Goal: Communication & Community: Answer question/provide support

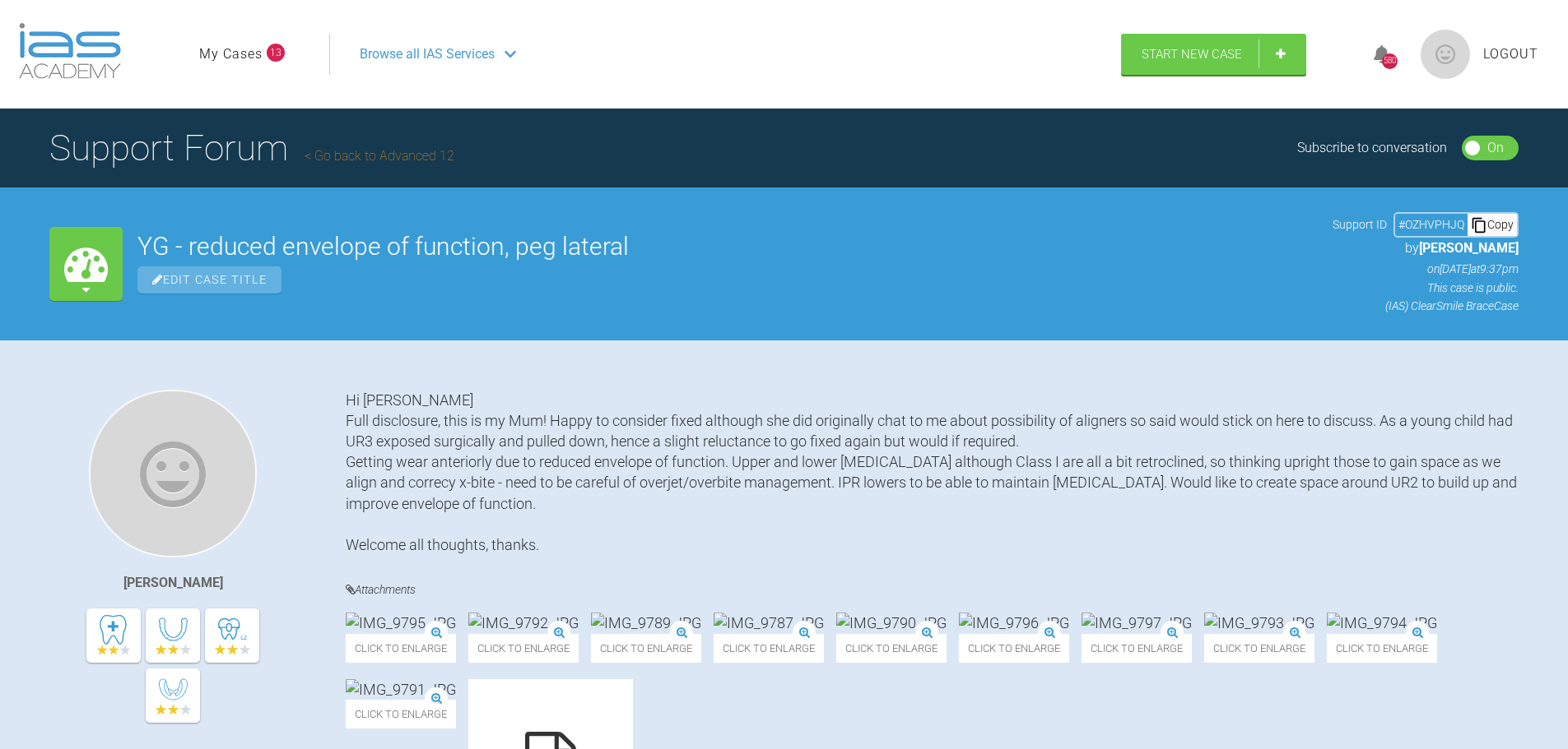
click at [220, 47] on link "My Cases" at bounding box center [231, 54] width 63 height 22
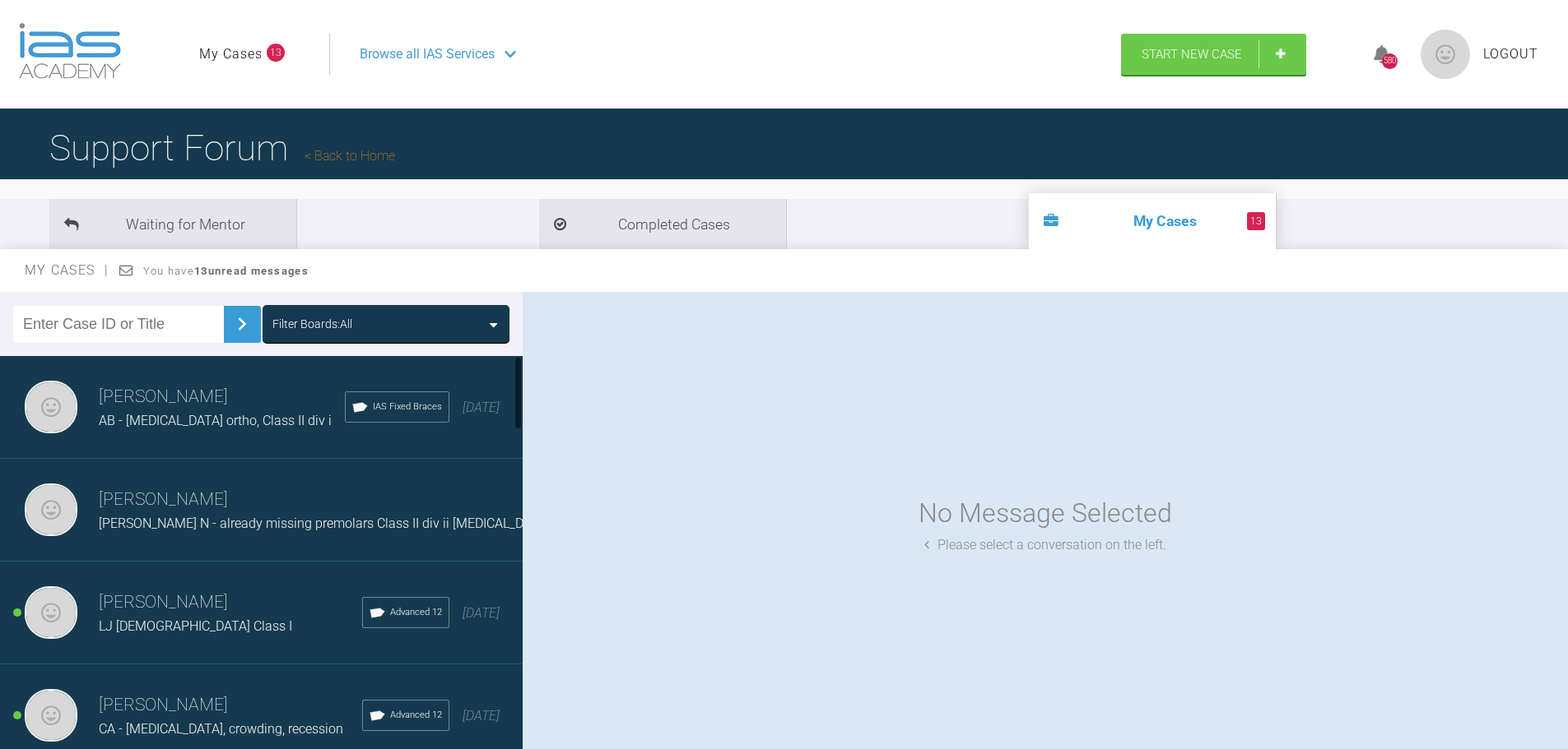
click at [186, 420] on span "AB - [MEDICAL_DATA] ortho, Class II div i" at bounding box center [215, 421] width 233 height 16
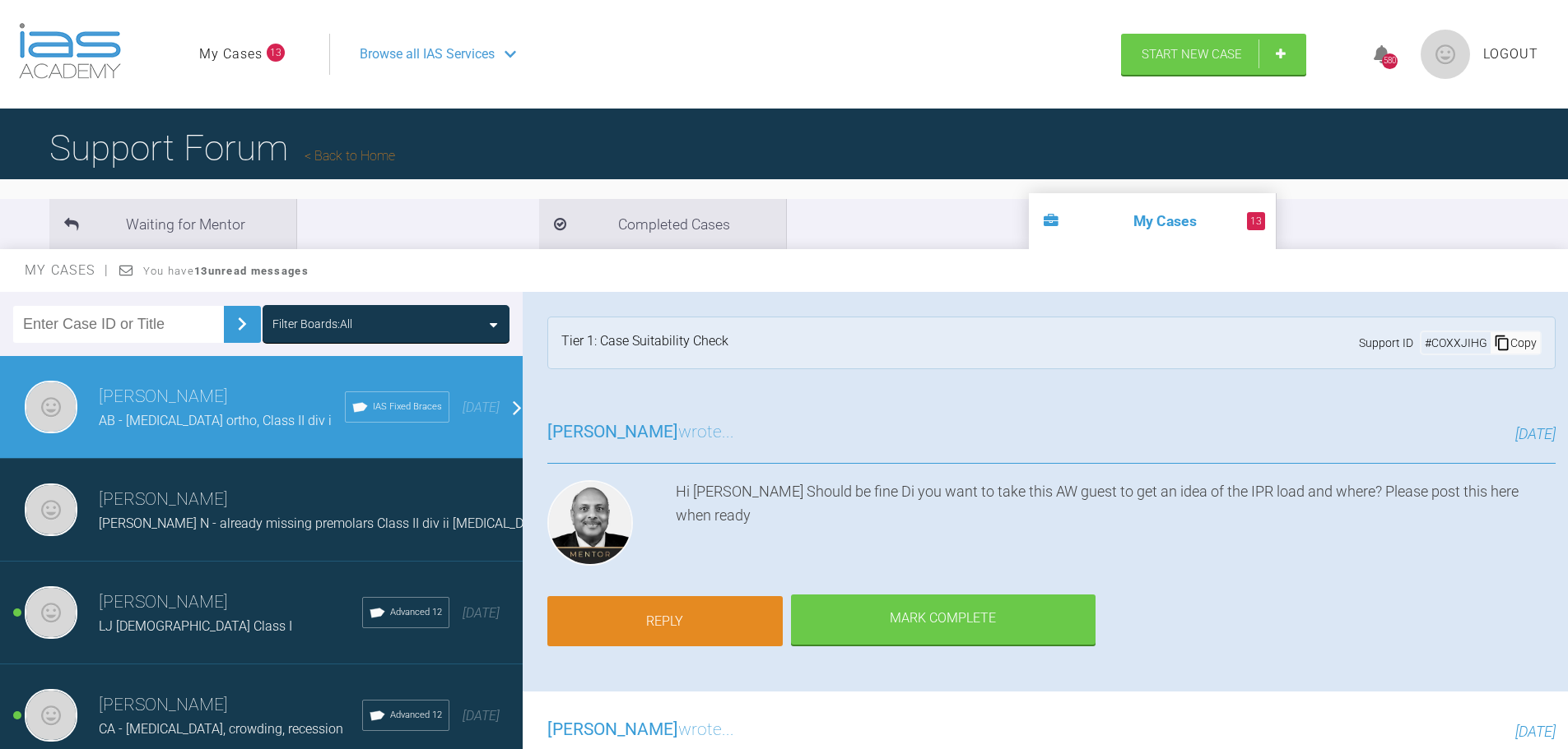
click at [717, 632] on link "Reply" at bounding box center [665, 622] width 236 height 51
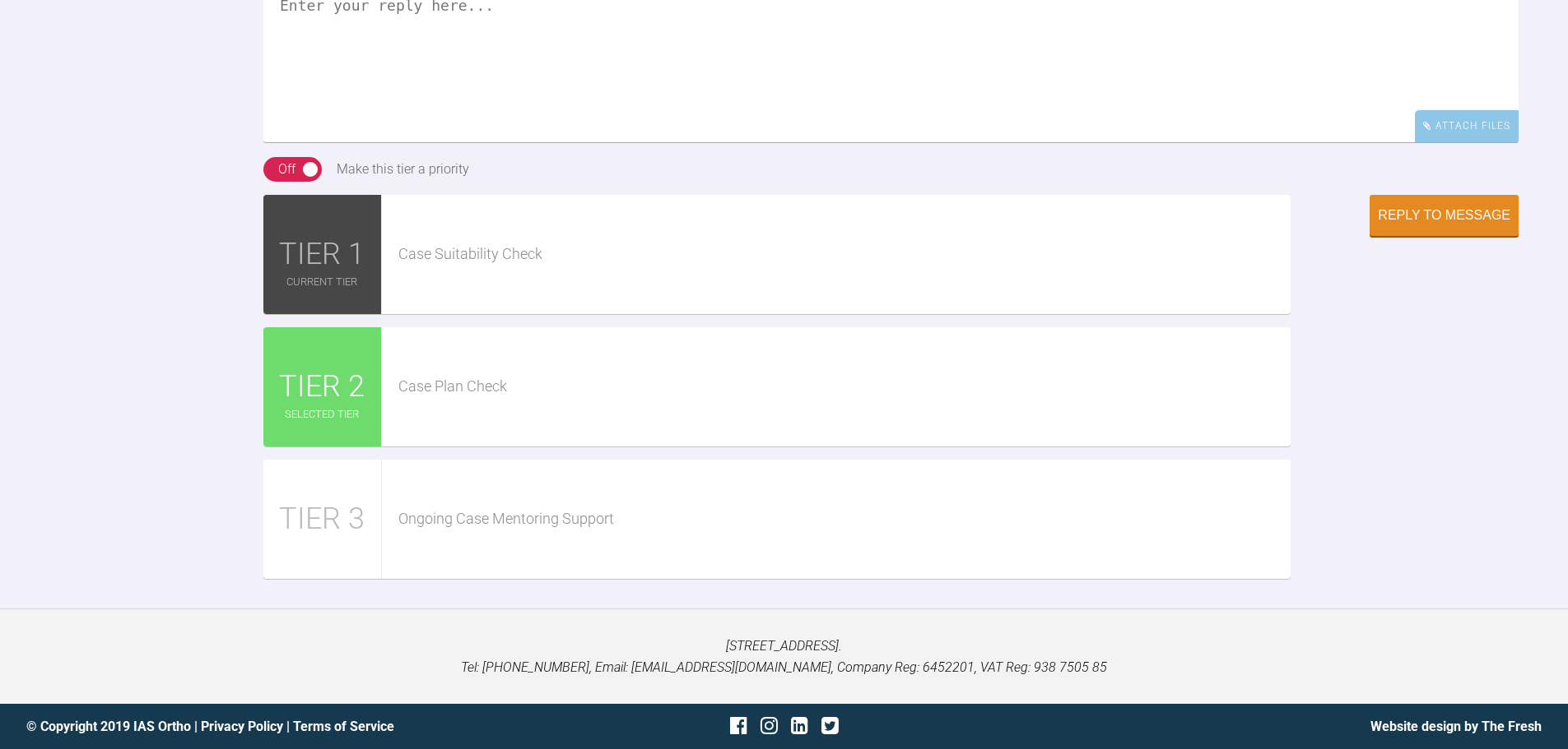
scroll to position [1763, 0]
click at [614, 142] on textarea at bounding box center [891, 59] width 1255 height 165
paste textarea "121585"
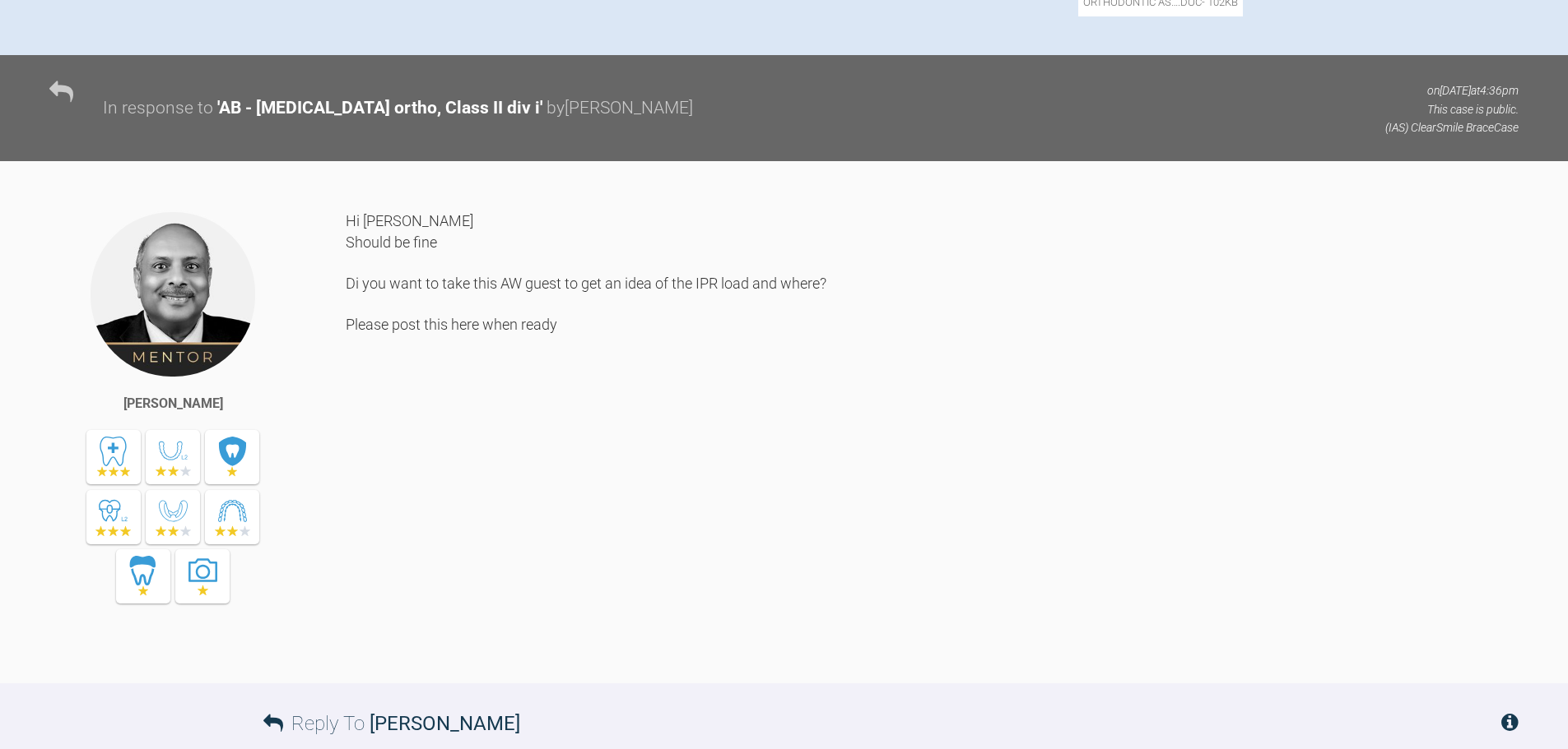
scroll to position [1352, 0]
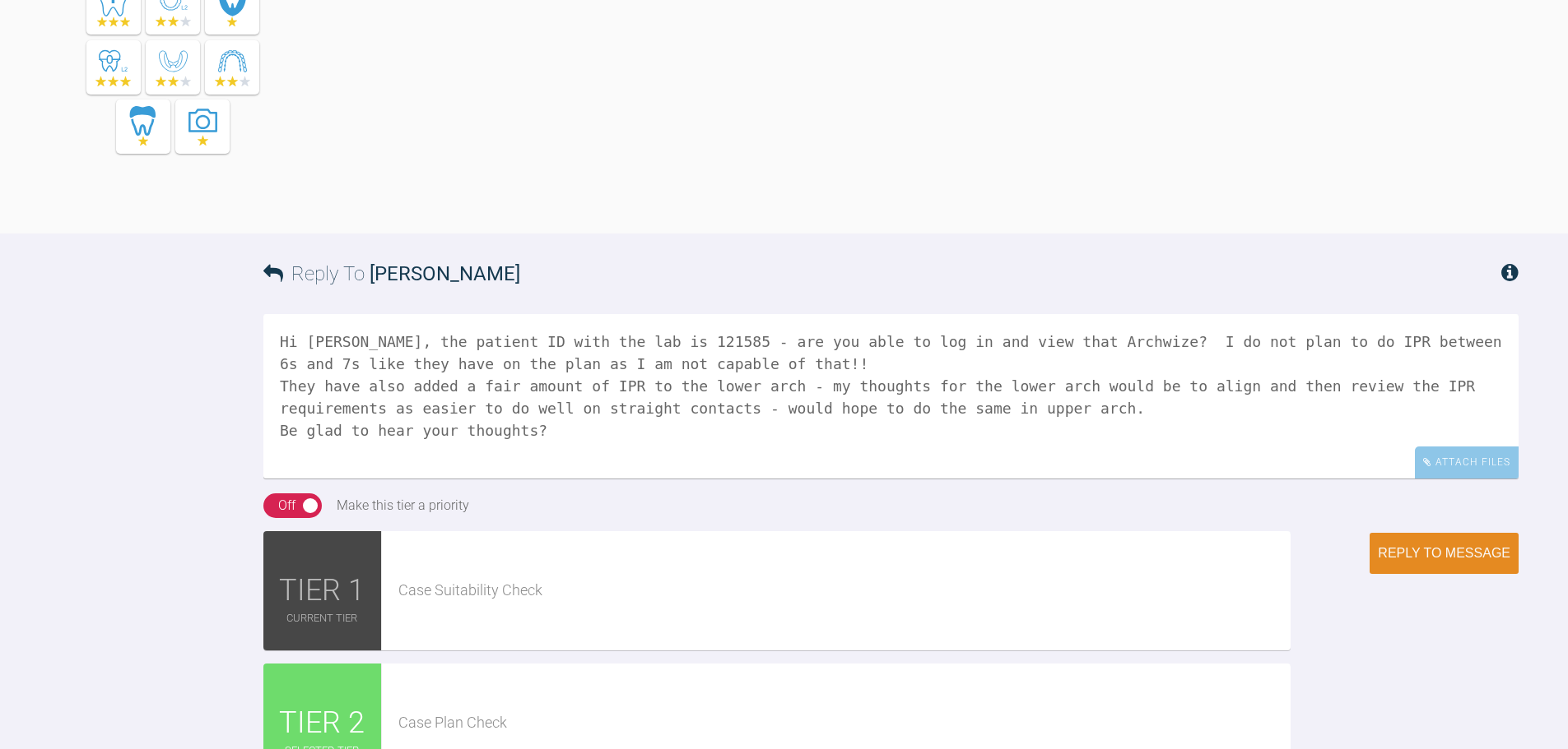
type textarea "Hi [PERSON_NAME], the patient ID with the lab is 121585 - are you able to log i…"
click at [1463, 575] on button "Reply to Message" at bounding box center [1444, 554] width 149 height 41
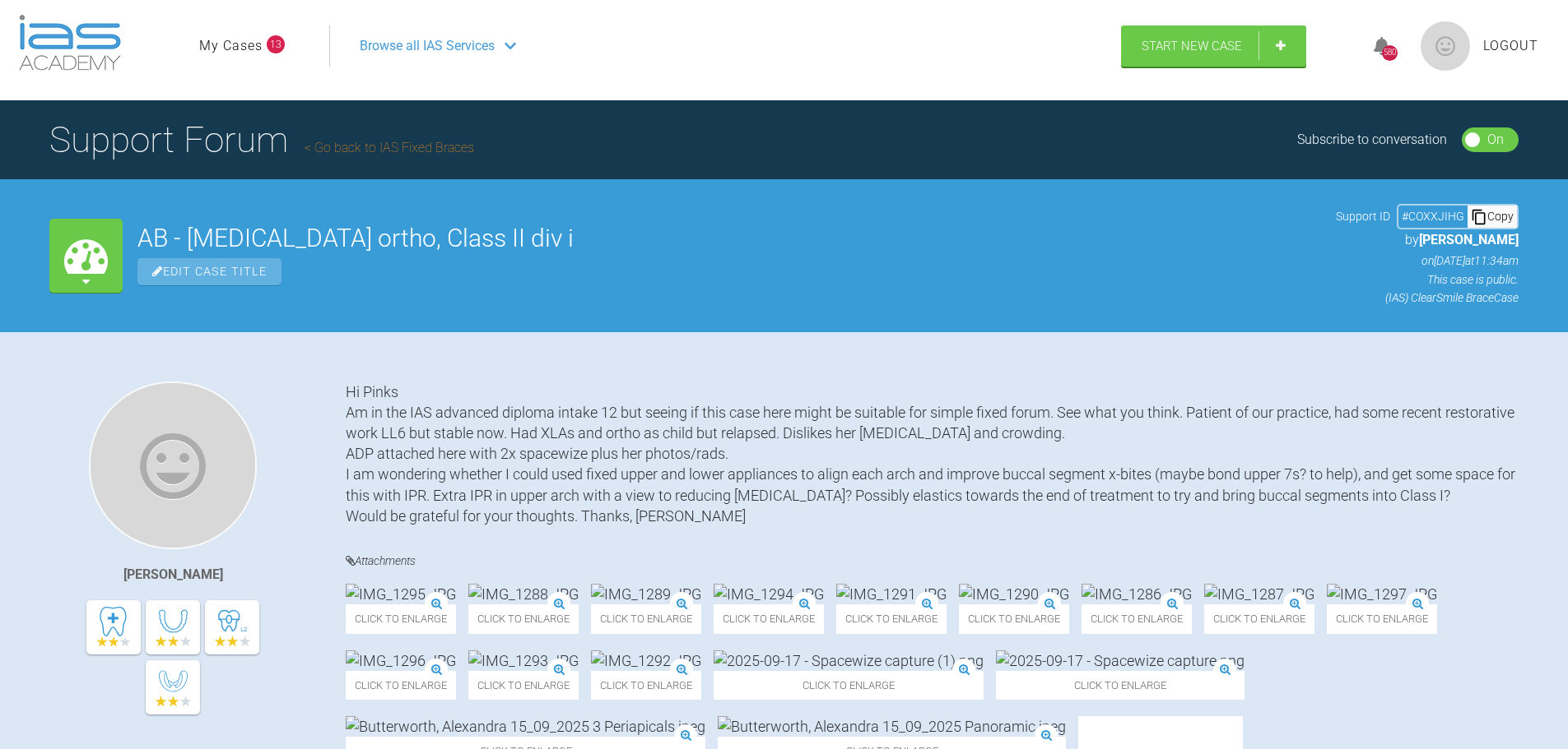
scroll to position [0, 0]
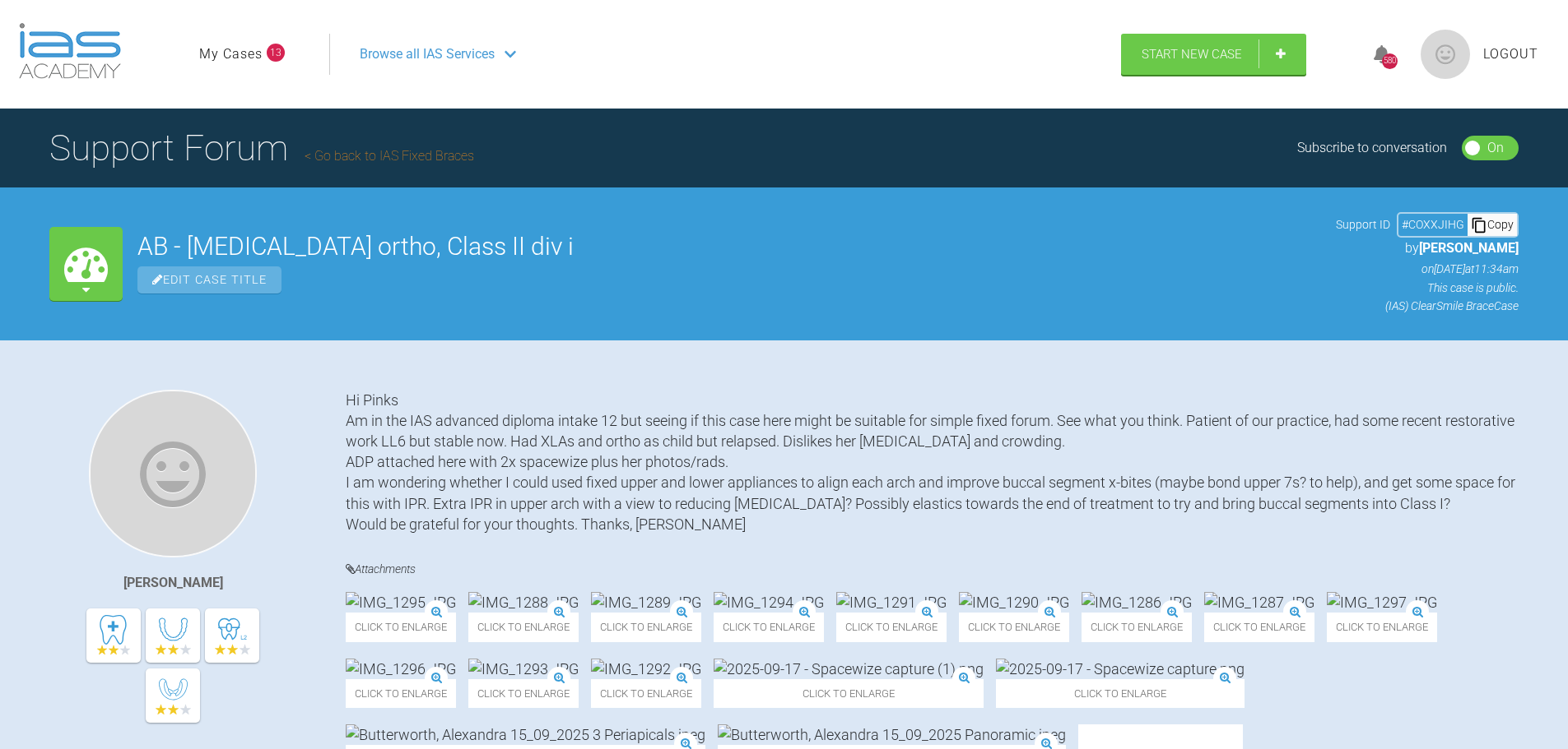
click at [251, 47] on link "My Cases" at bounding box center [231, 54] width 63 height 22
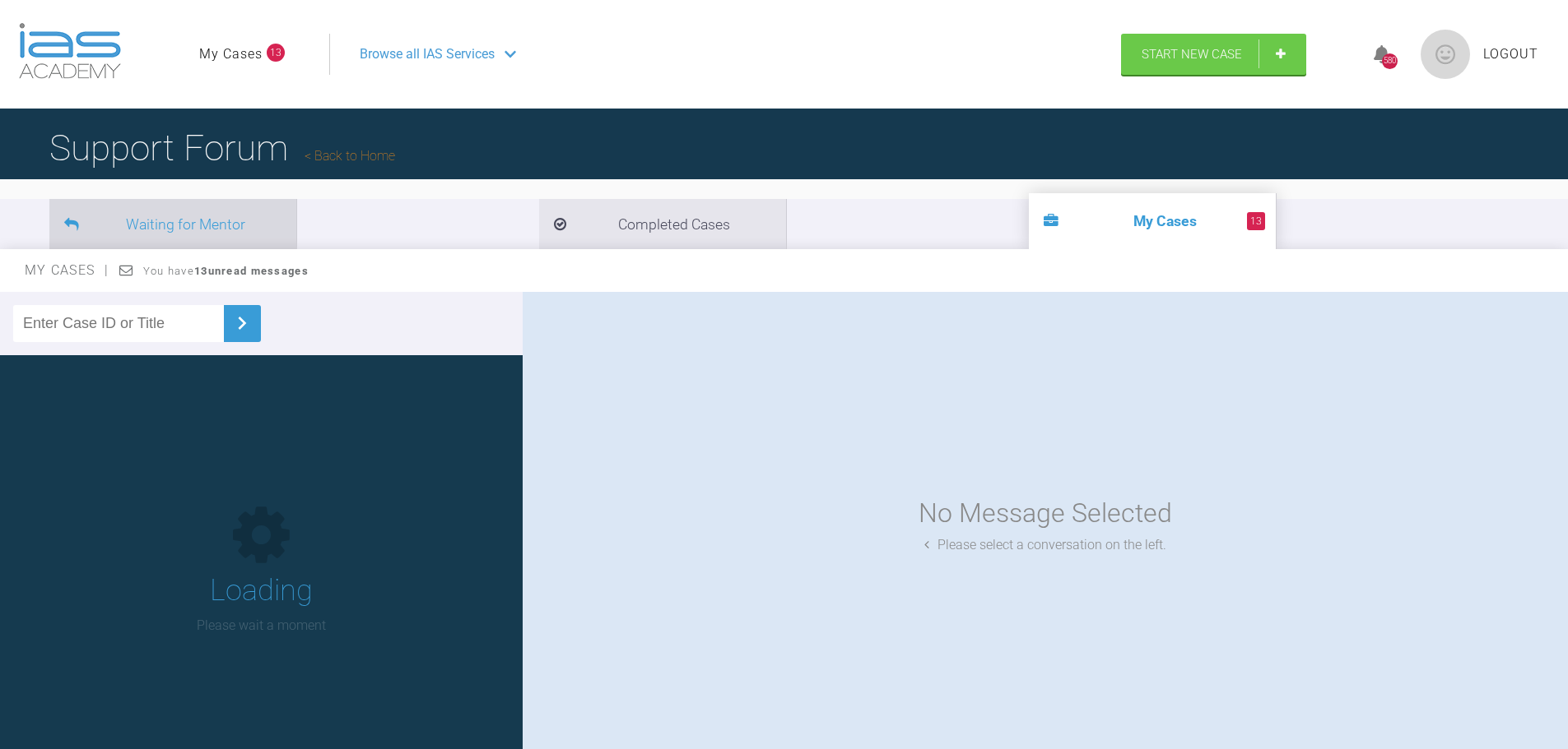
click at [227, 222] on li "Waiting for Mentor" at bounding box center [173, 224] width 247 height 50
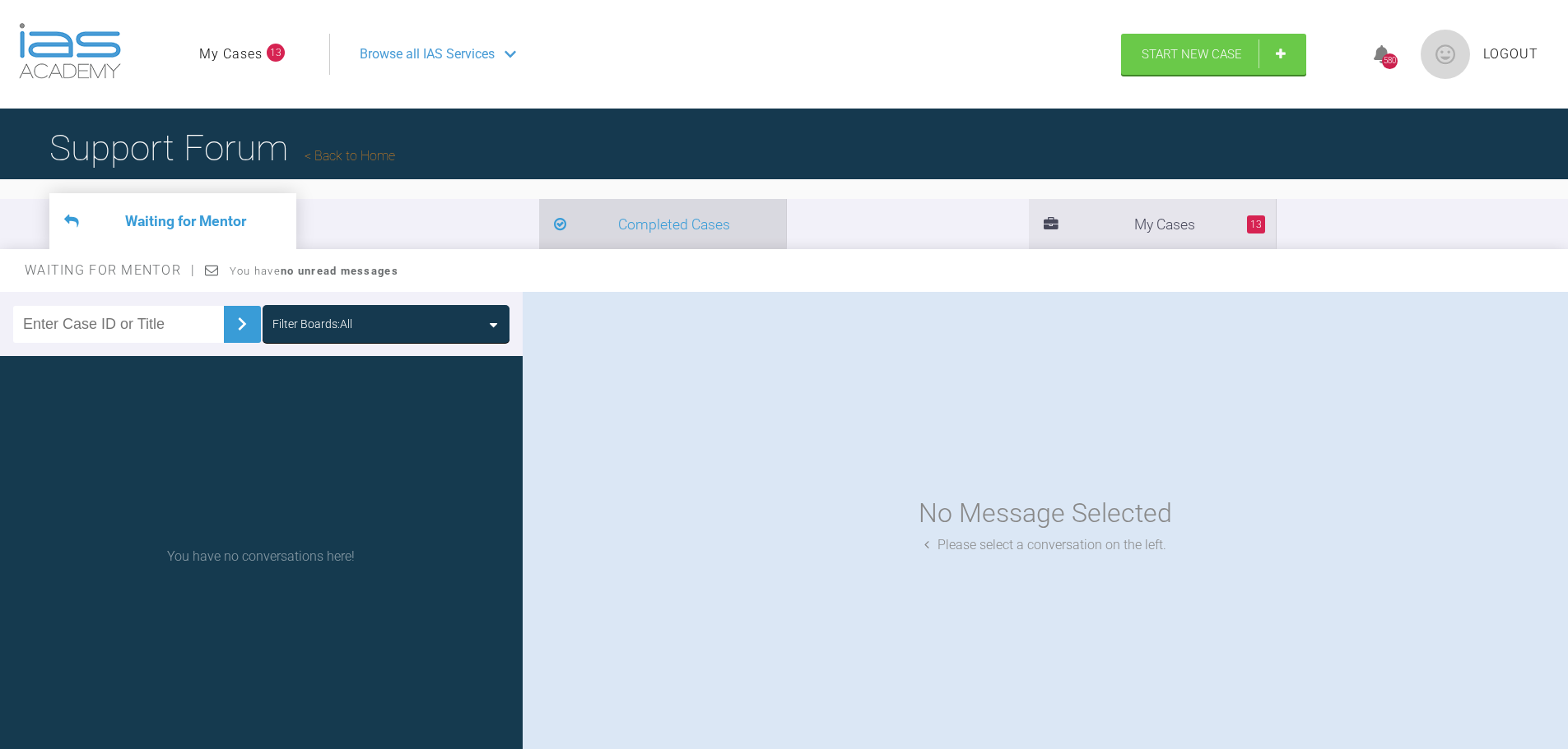
click at [539, 222] on li "Completed Cases" at bounding box center [663, 224] width 247 height 50
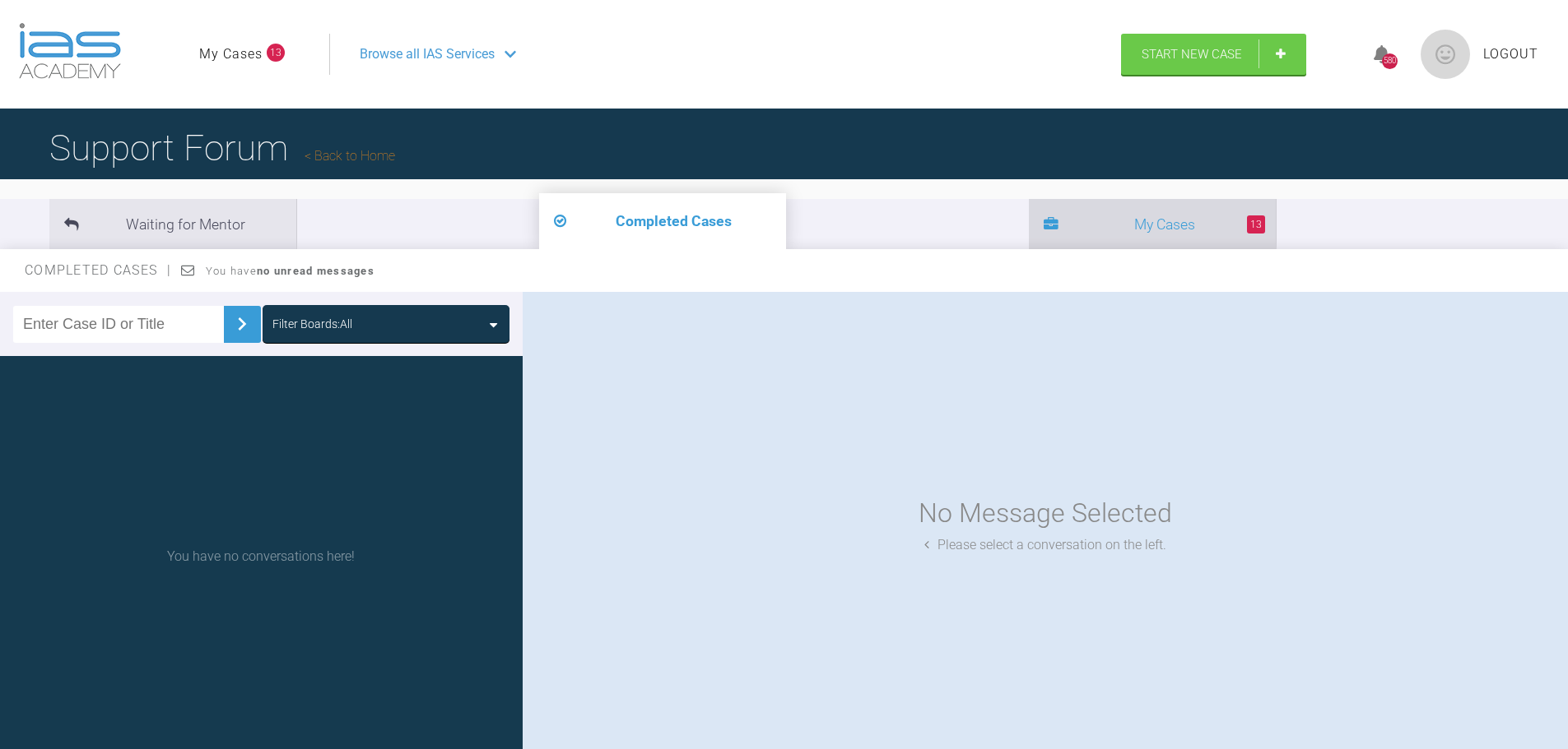
click at [1029, 230] on li "13 My Cases" at bounding box center [1152, 224] width 247 height 50
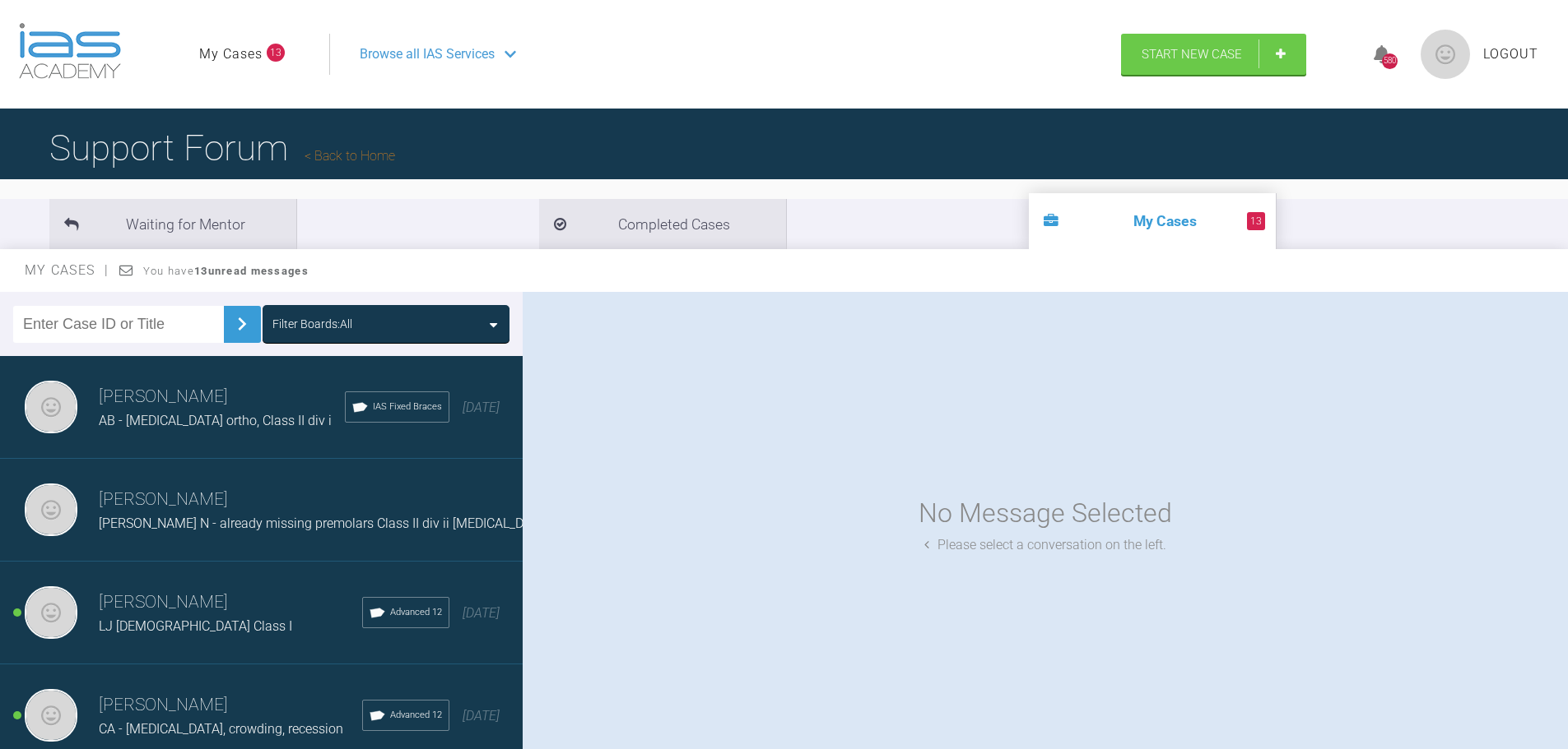
click at [251, 424] on span "AB - [MEDICAL_DATA] ortho, Class II div i" at bounding box center [215, 421] width 233 height 16
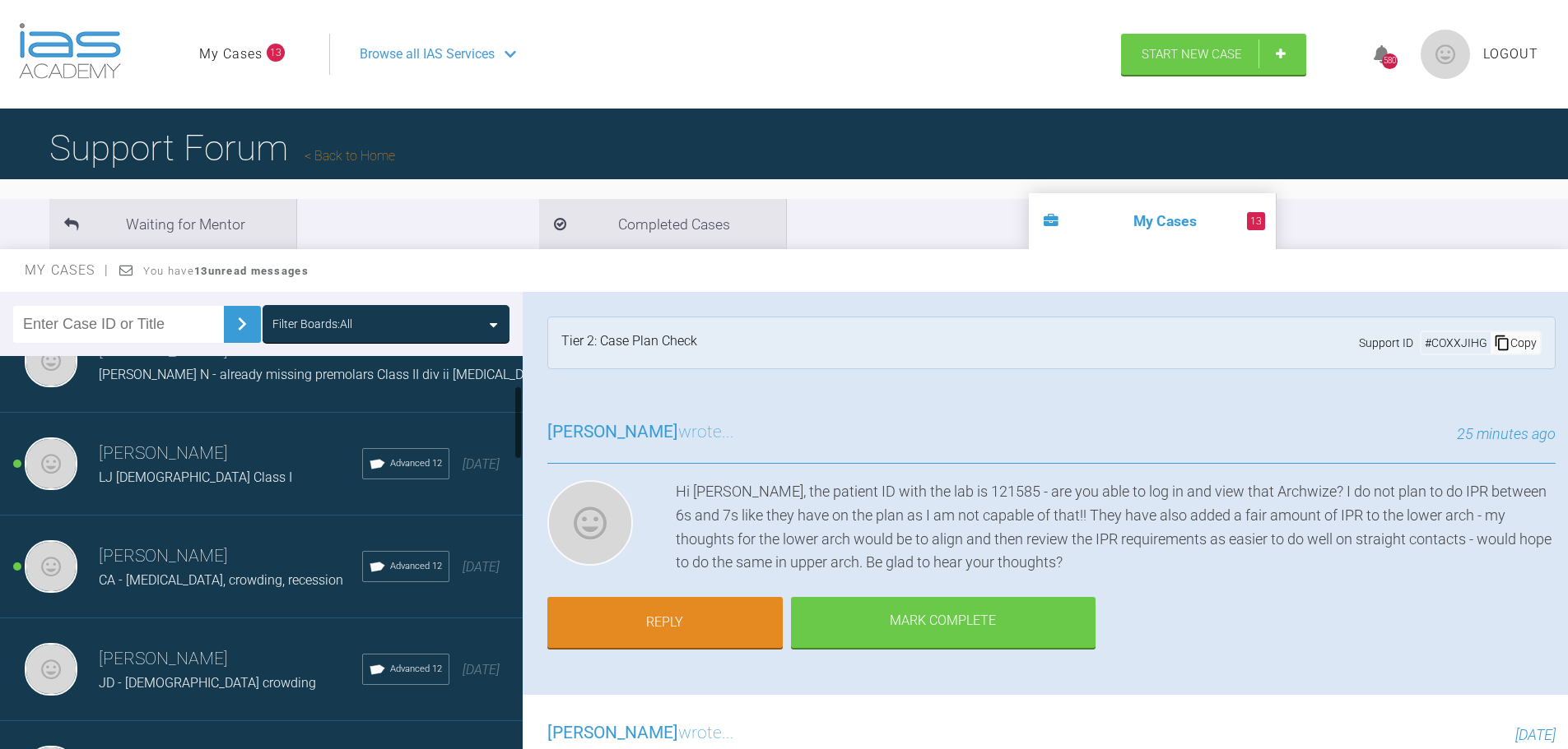
scroll to position [165, 0]
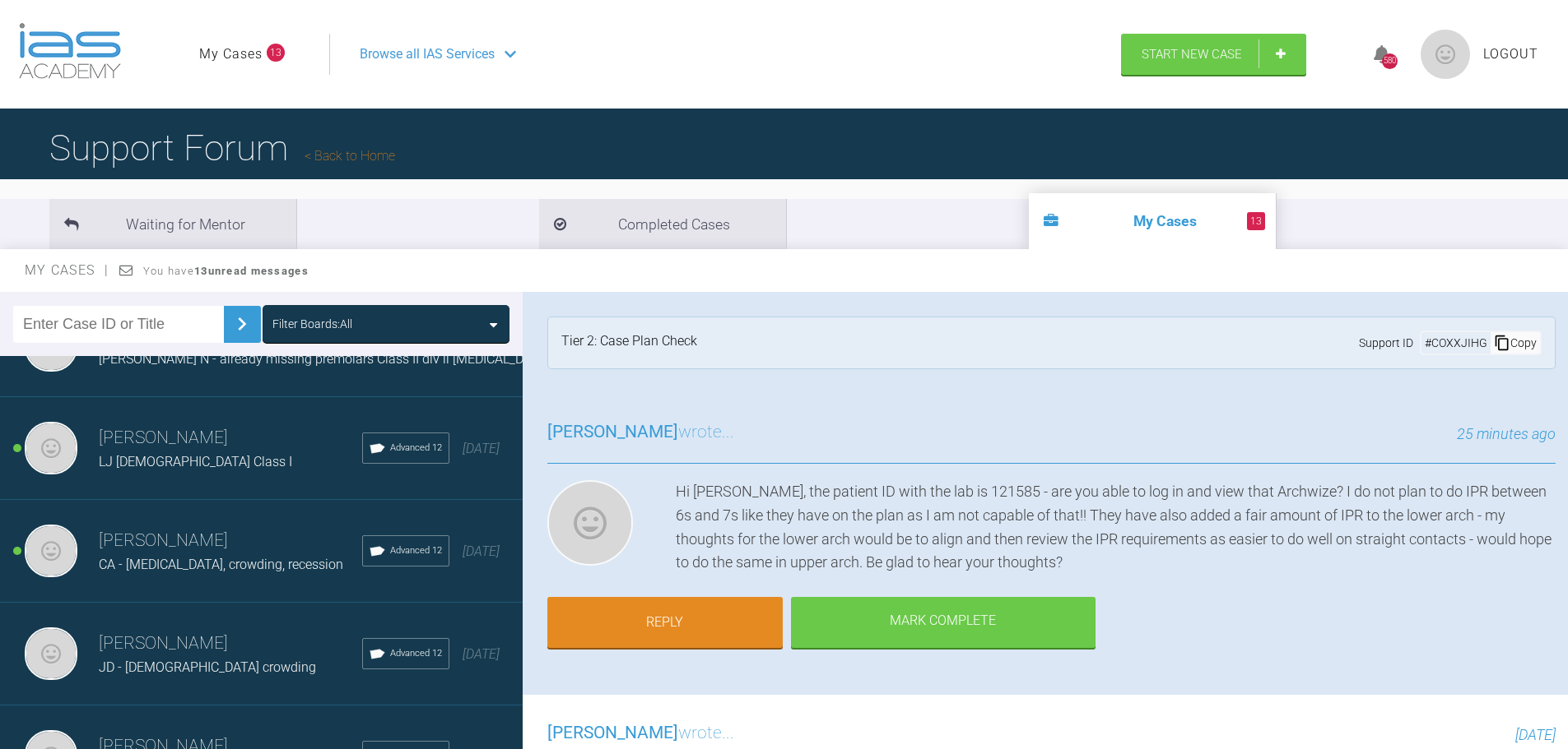
click at [249, 565] on div "CA - [MEDICAL_DATA], crowding, recession" at bounding box center [230, 566] width 263 height 22
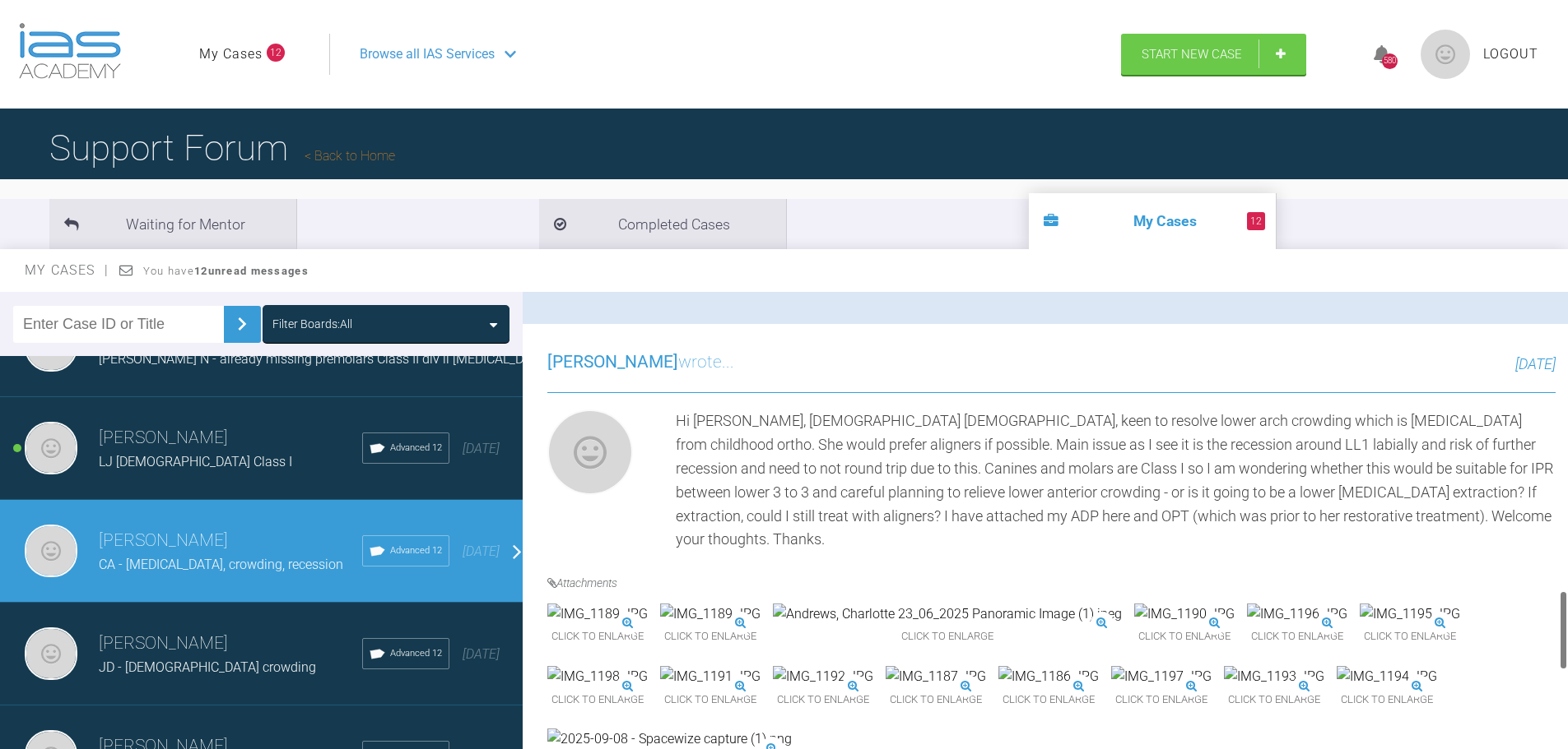
scroll to position [1728, 0]
